Goal: Task Accomplishment & Management: Use online tool/utility

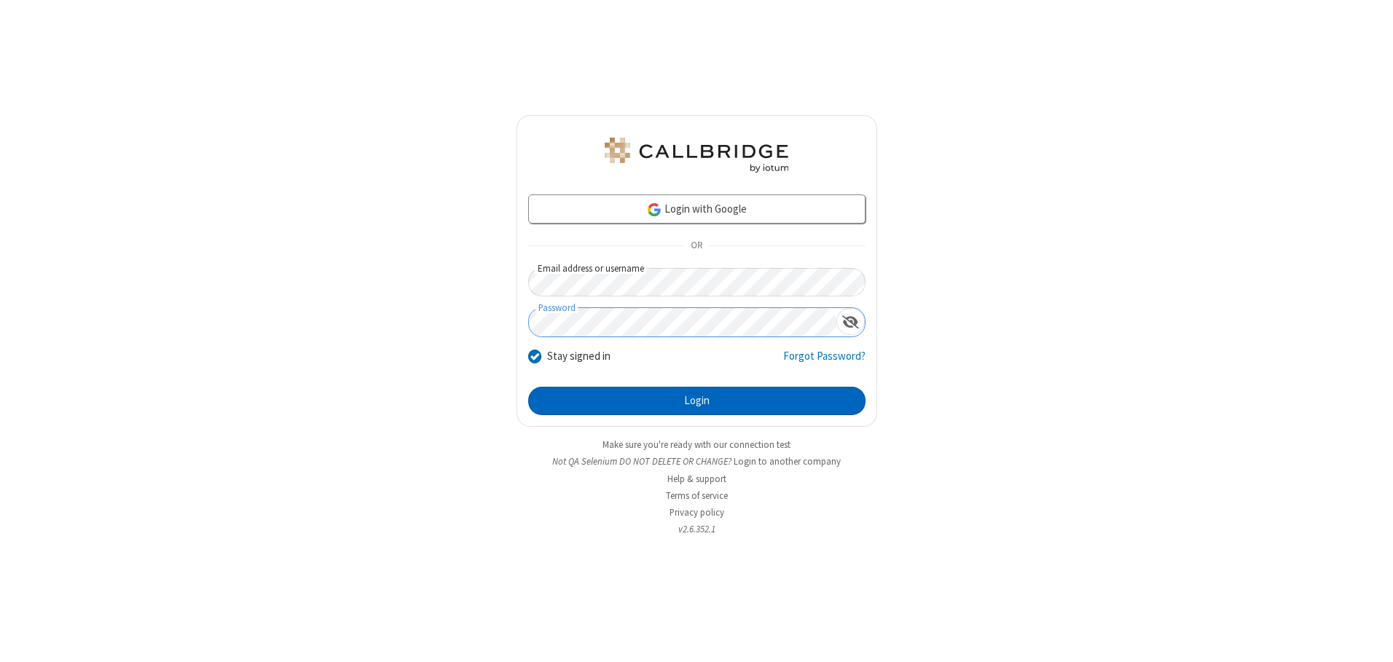
click at [696, 401] on button "Login" at bounding box center [696, 401] width 337 height 29
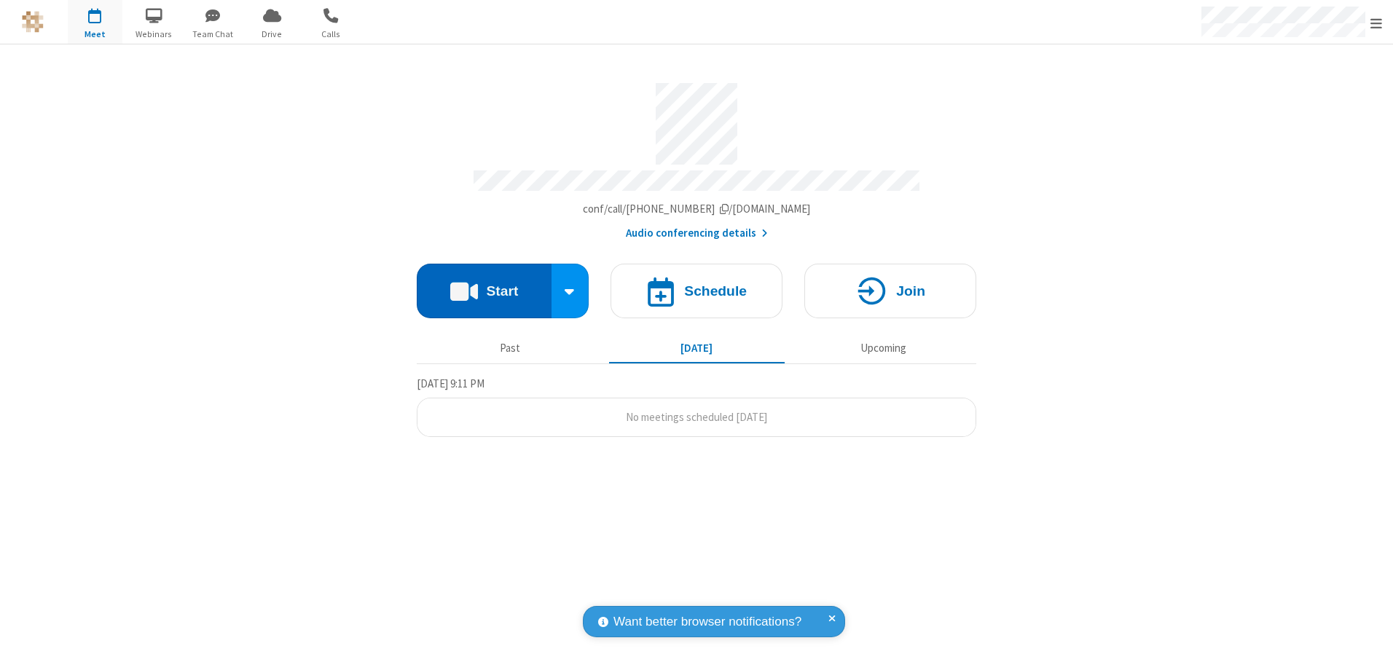
click at [484, 286] on button "Start" at bounding box center [484, 291] width 135 height 55
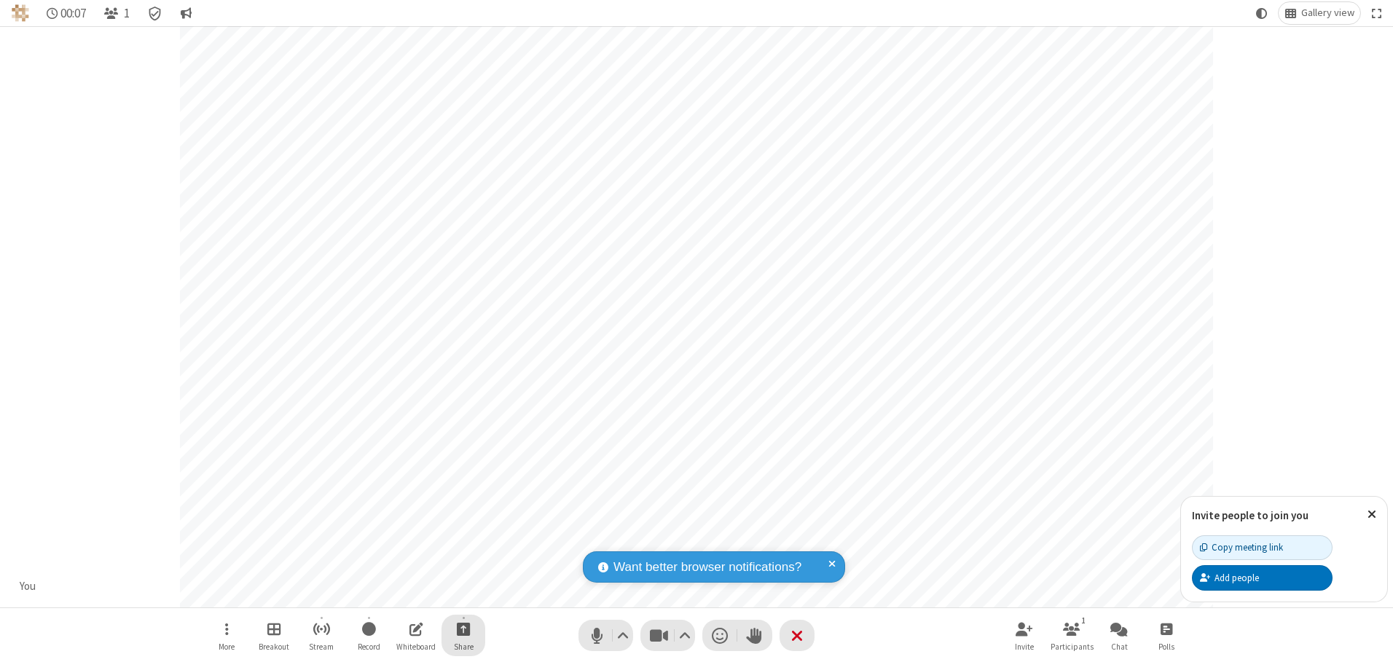
click at [463, 629] on span "Start sharing" at bounding box center [464, 629] width 14 height 18
click at [463, 540] on span "Share additional camera" at bounding box center [472, 543] width 108 height 12
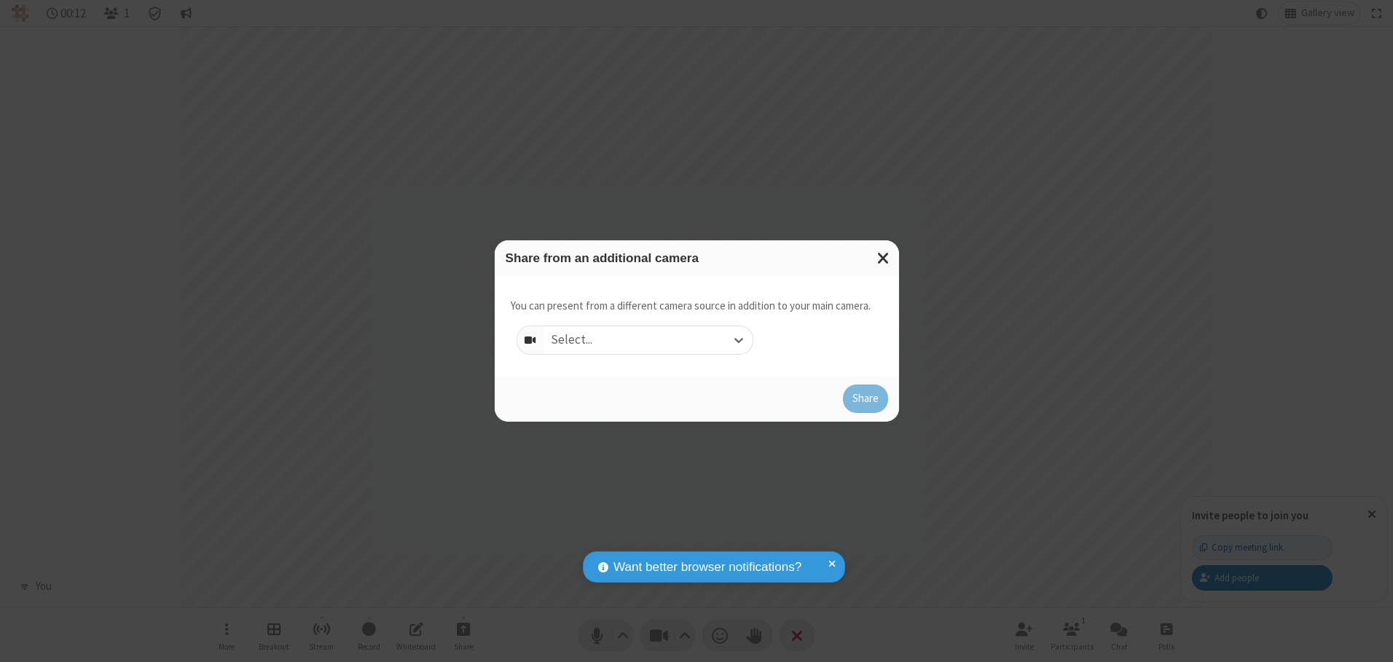
click at [648, 339] on div "Select..." at bounding box center [647, 340] width 209 height 28
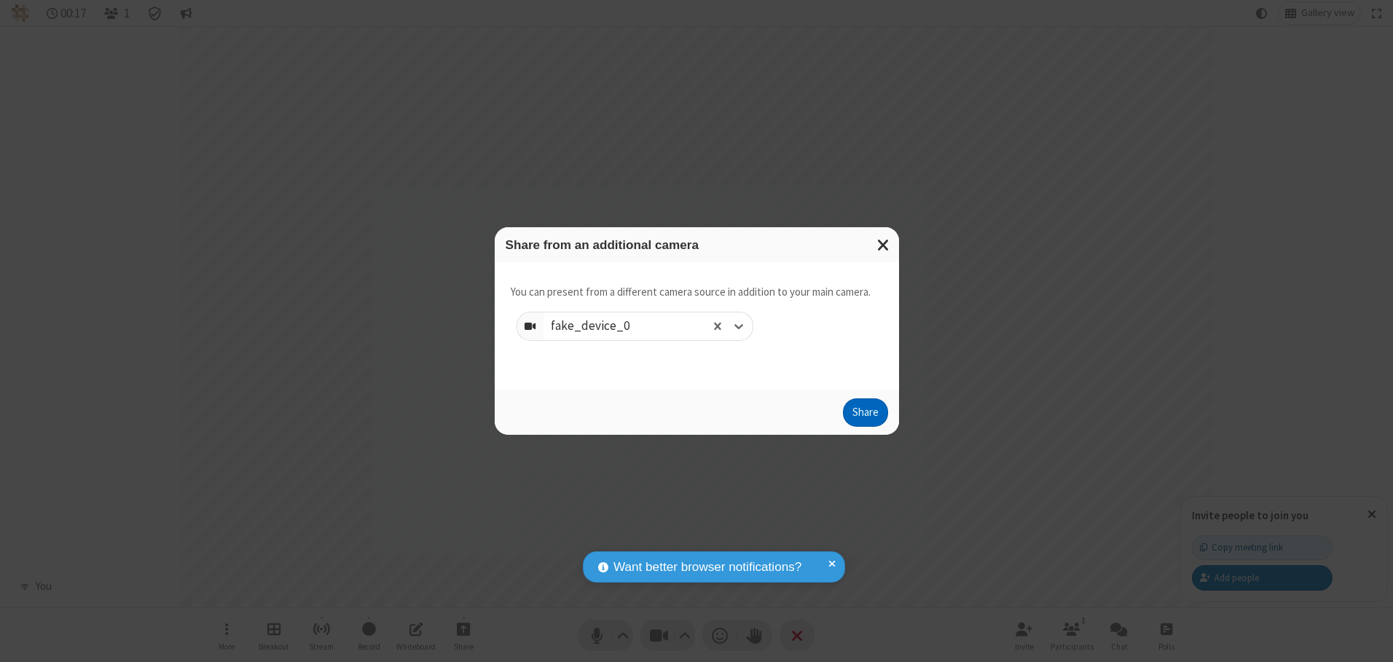
click at [865, 416] on button "Share" at bounding box center [865, 412] width 45 height 29
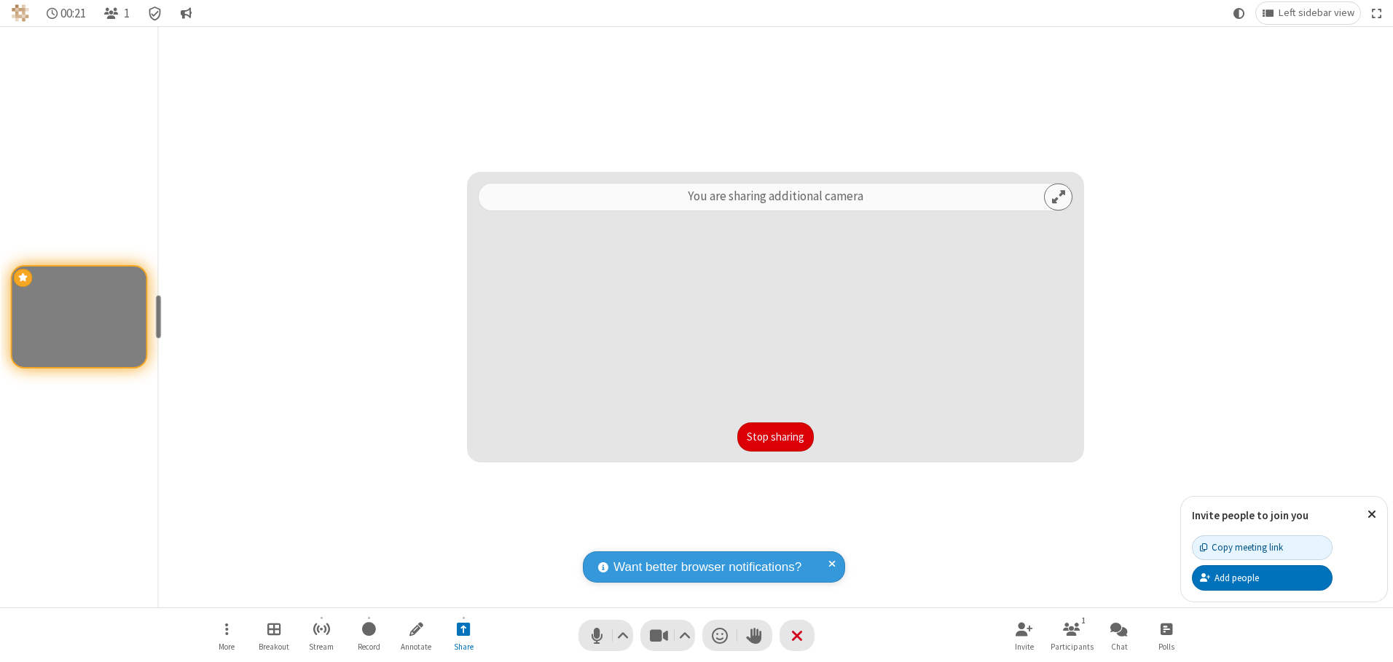
click at [775, 436] on button "Stop sharing" at bounding box center [775, 437] width 76 height 29
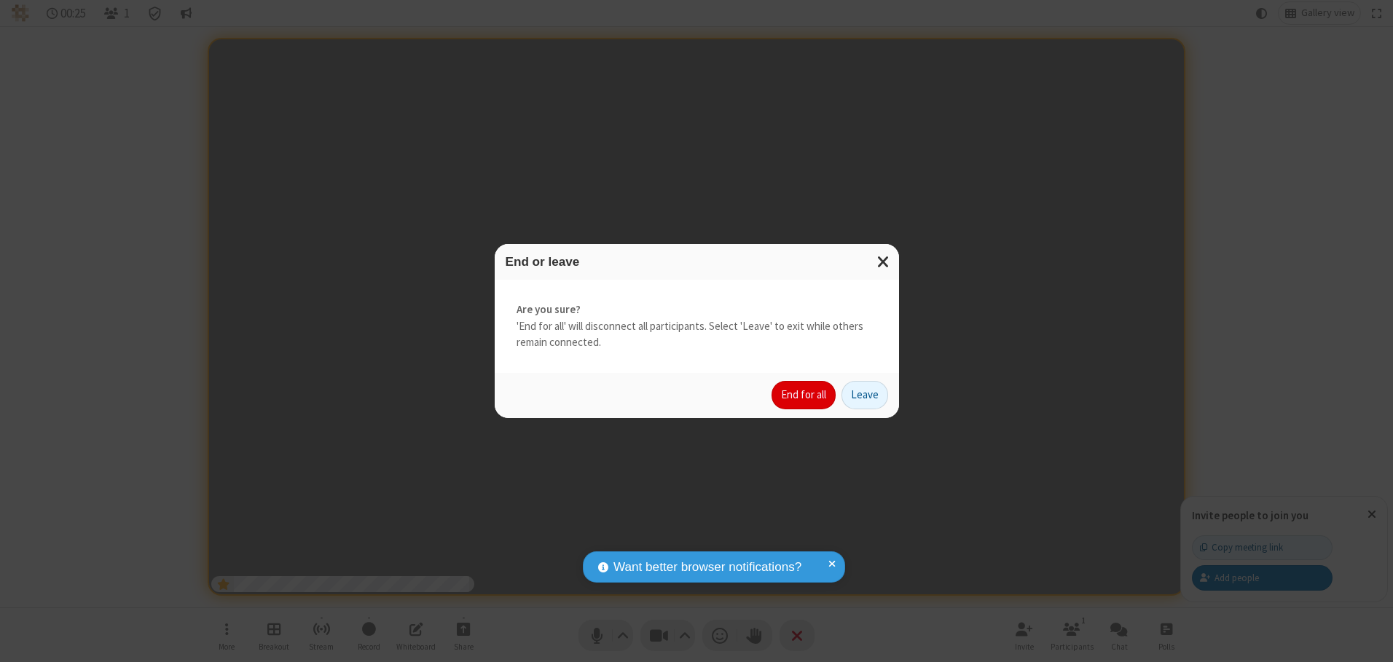
click at [804, 395] on button "End for all" at bounding box center [803, 395] width 64 height 29
